Goal: Information Seeking & Learning: Find specific fact

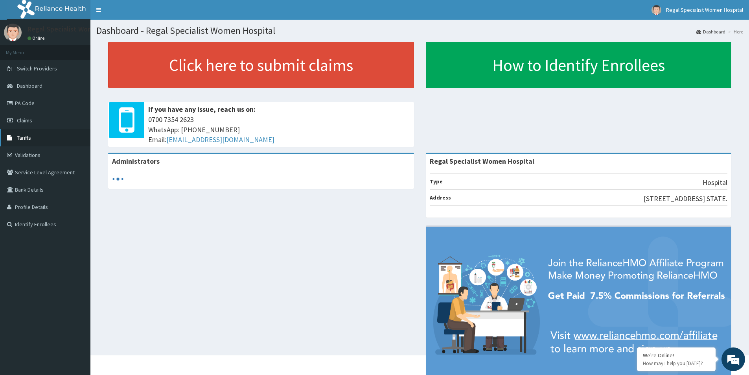
click at [35, 140] on link "Tariffs" at bounding box center [45, 137] width 90 height 17
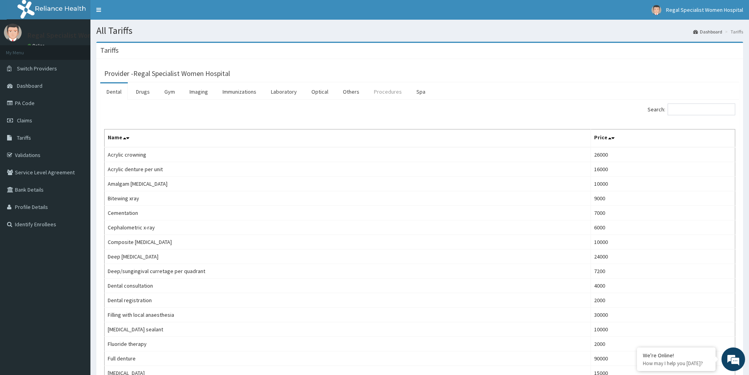
click at [380, 95] on link "Procedures" at bounding box center [387, 91] width 40 height 17
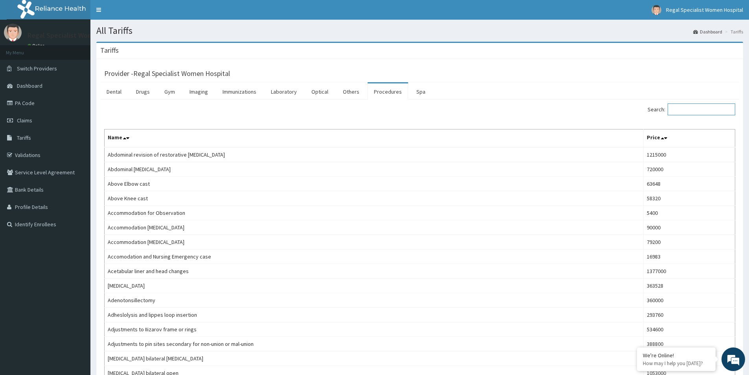
click at [712, 110] on input "Search:" at bounding box center [701, 109] width 68 height 12
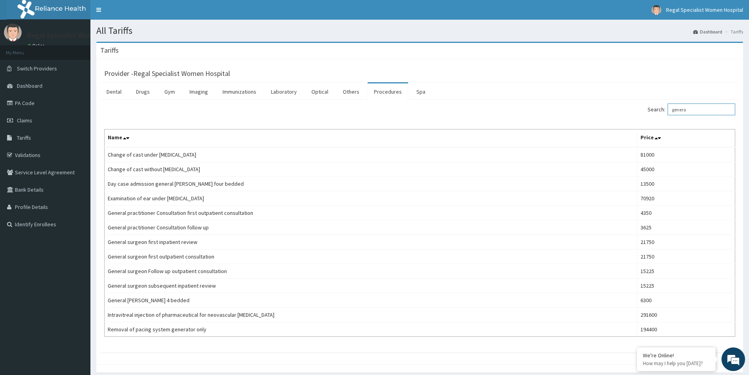
type input "genera"
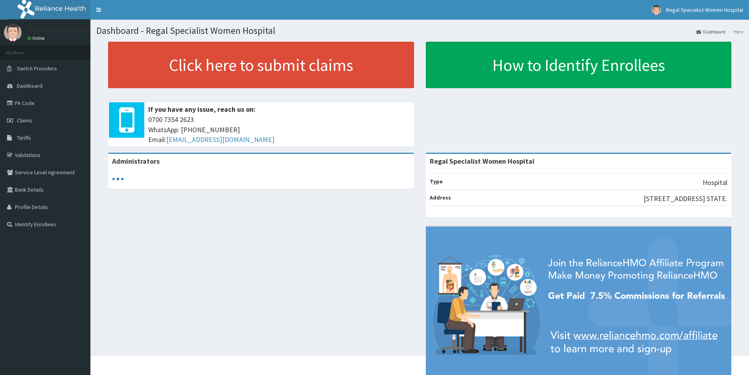
click at [36, 138] on link "Tariffs" at bounding box center [45, 137] width 90 height 17
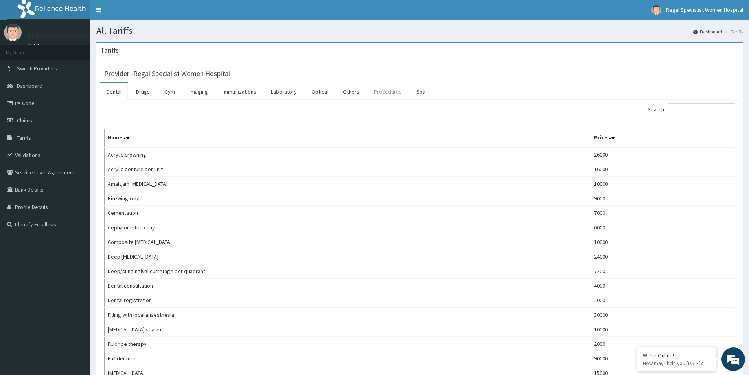
click at [382, 96] on link "Procedures" at bounding box center [387, 91] width 40 height 17
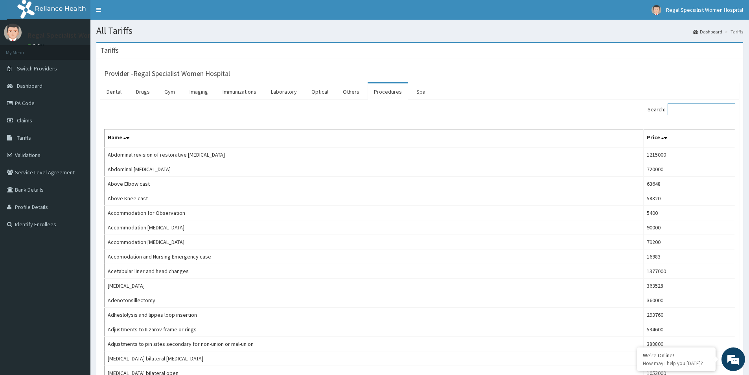
drag, startPoint x: 723, startPoint y: 110, endPoint x: 721, endPoint y: 106, distance: 4.5
click at [722, 107] on input "Search:" at bounding box center [701, 109] width 68 height 12
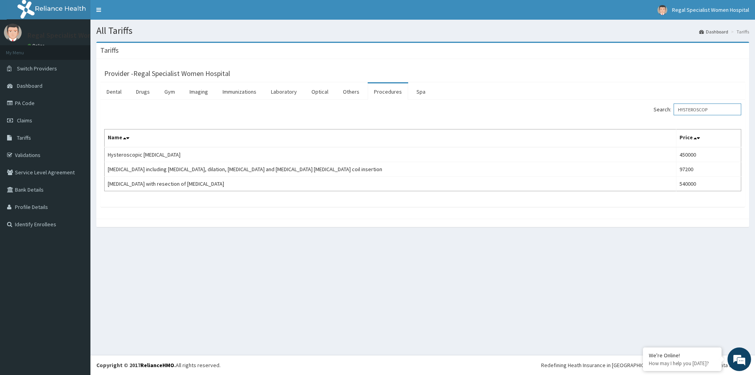
type input "HYSTEROSCOP"
